Goal: Information Seeking & Learning: Learn about a topic

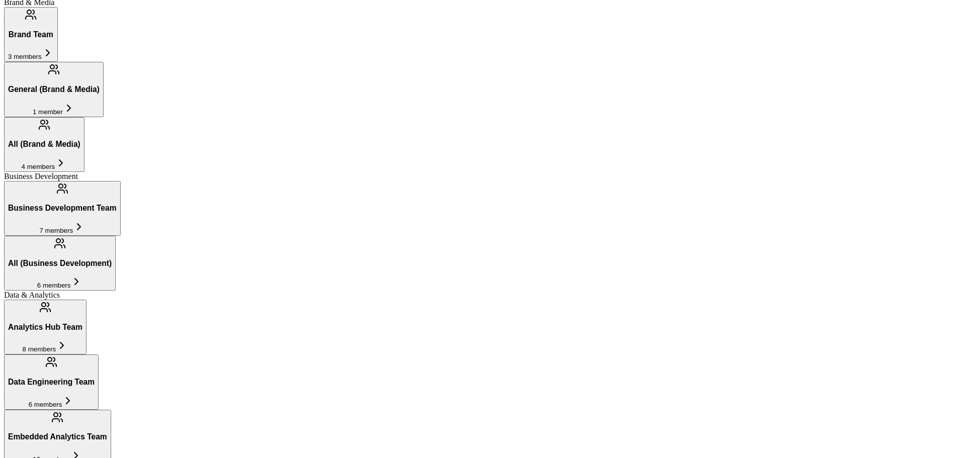
scroll to position [201, 0]
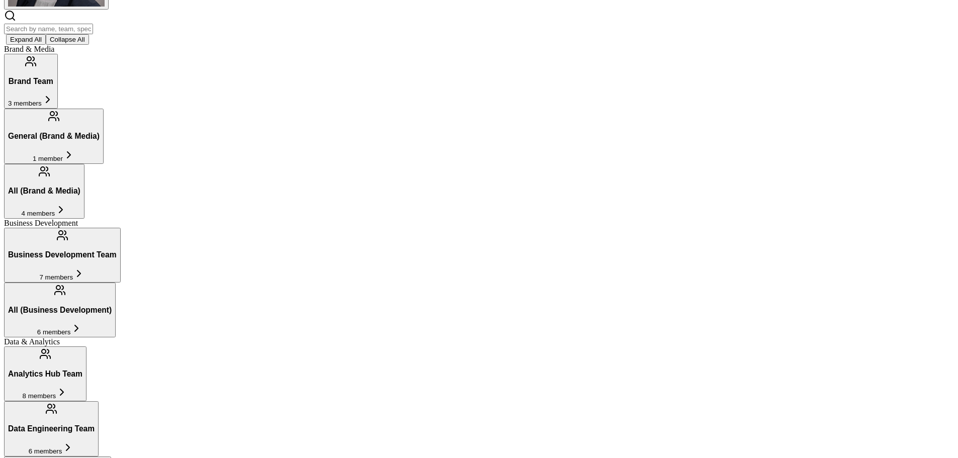
scroll to position [151, 0]
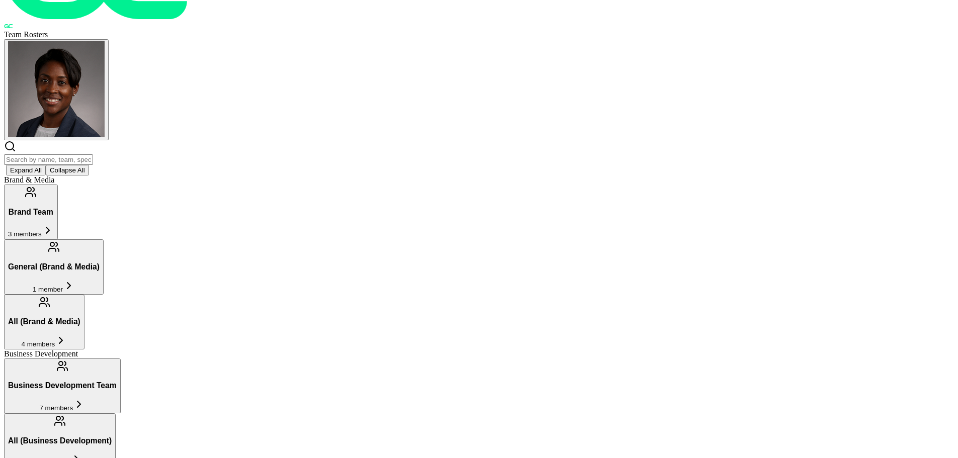
scroll to position [0, 0]
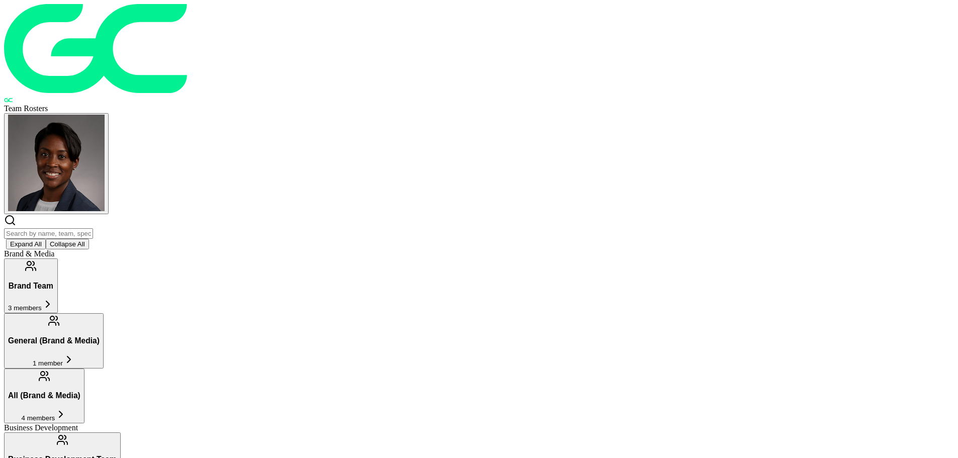
click at [100, 336] on h3 "General (Brand & Media)" at bounding box center [54, 340] width 92 height 9
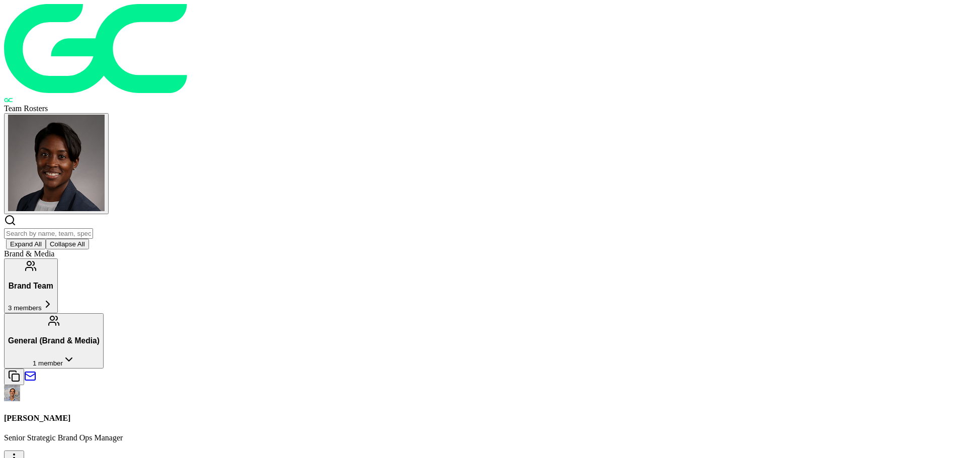
click at [58, 259] on button "Brand Team 3 members" at bounding box center [31, 286] width 54 height 55
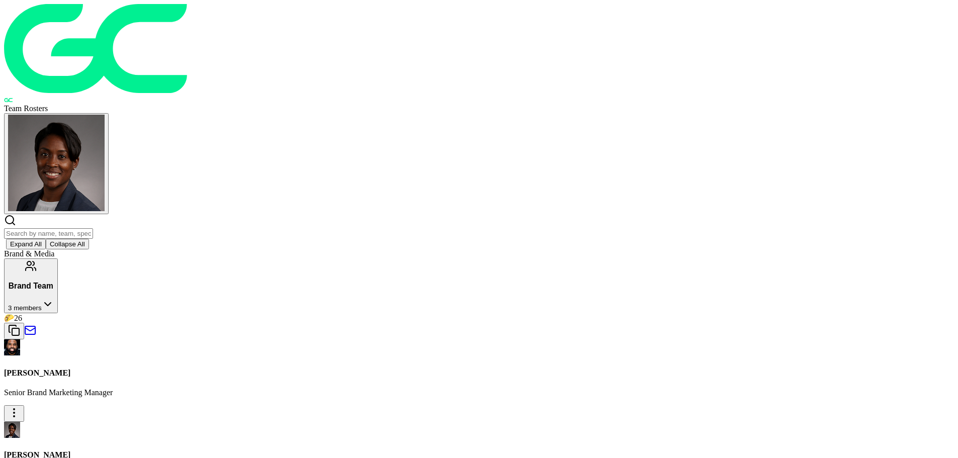
click at [42, 304] on span "3 members" at bounding box center [25, 308] width 34 height 8
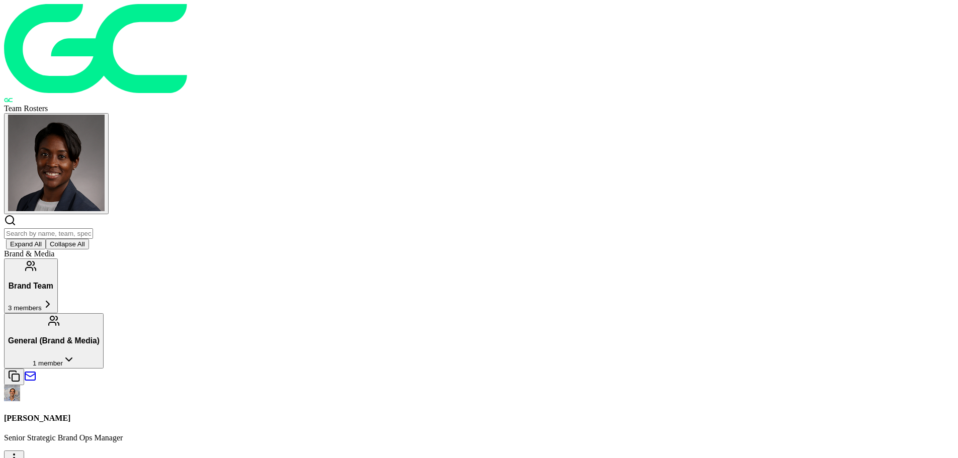
click at [104, 313] on button "General (Brand & Media) 1 member" at bounding box center [54, 340] width 100 height 55
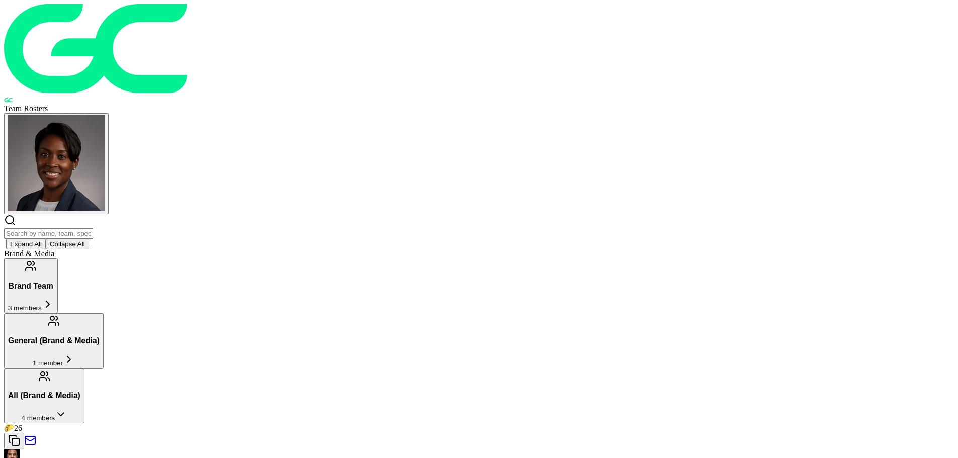
click at [67, 408] on icon at bounding box center [61, 414] width 12 height 12
click at [117, 455] on h3 "Business Development Team" at bounding box center [62, 459] width 109 height 9
